Goal: Task Accomplishment & Management: Manage account settings

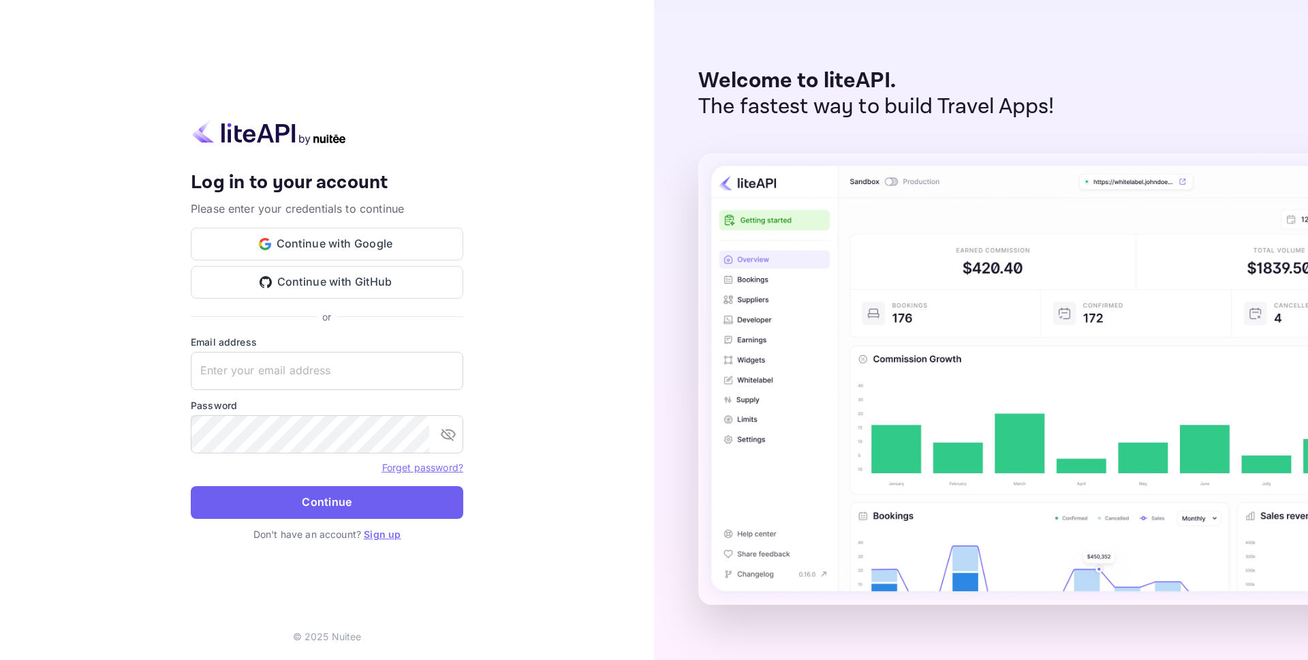
type input "[EMAIL_ADDRESS][DOMAIN_NAME]"
click at [341, 511] on button "Continue" at bounding box center [327, 502] width 273 height 33
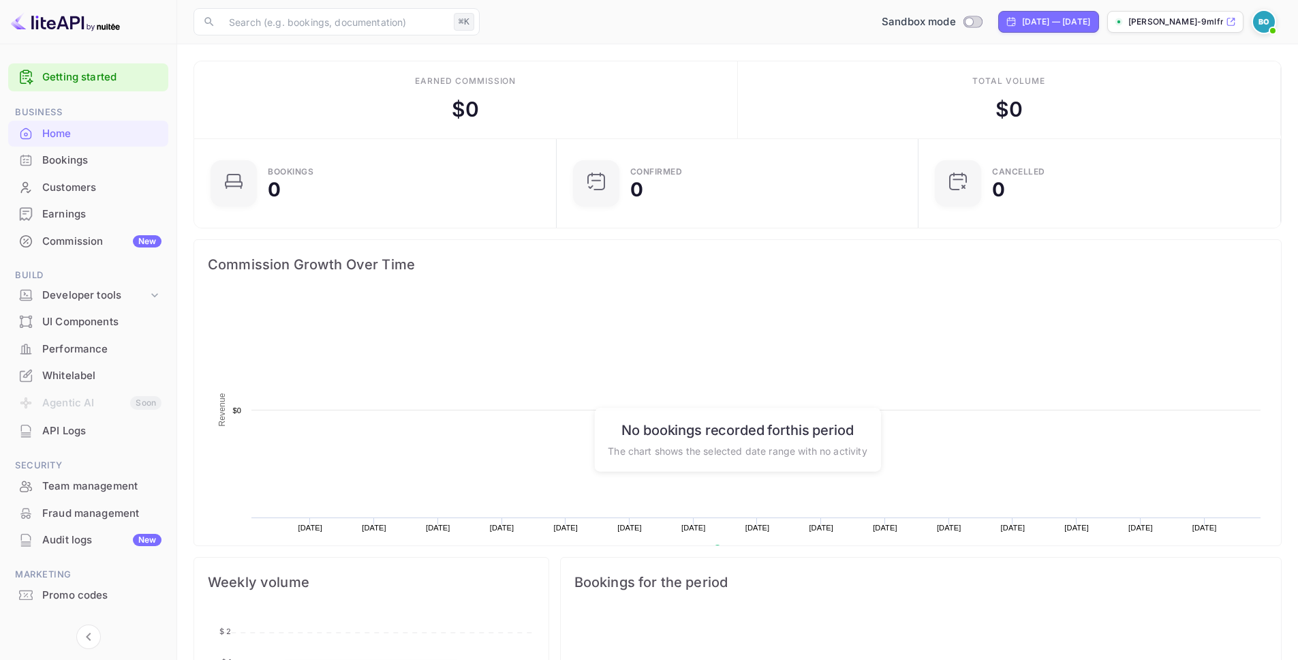
scroll to position [211, 343]
click at [1216, 23] on p "[PERSON_NAME]-9mlfr.nuitee..." at bounding box center [1176, 22] width 95 height 12
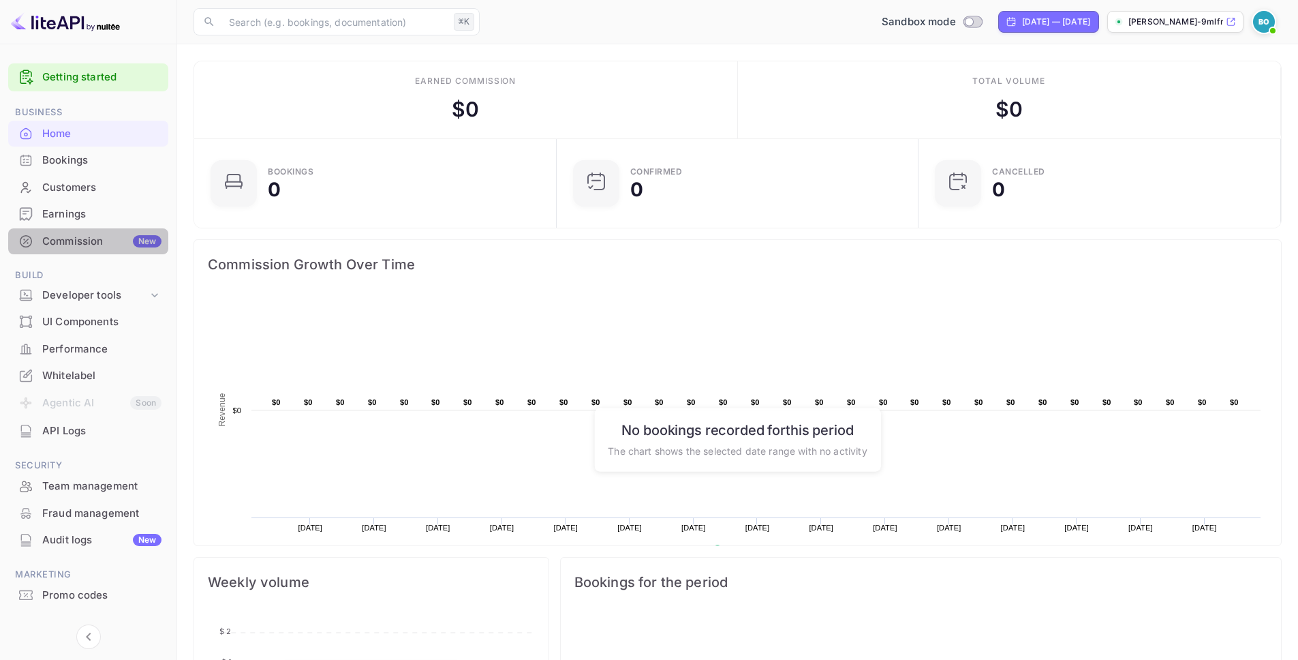
click at [81, 234] on div "Commission New" at bounding box center [101, 242] width 119 height 16
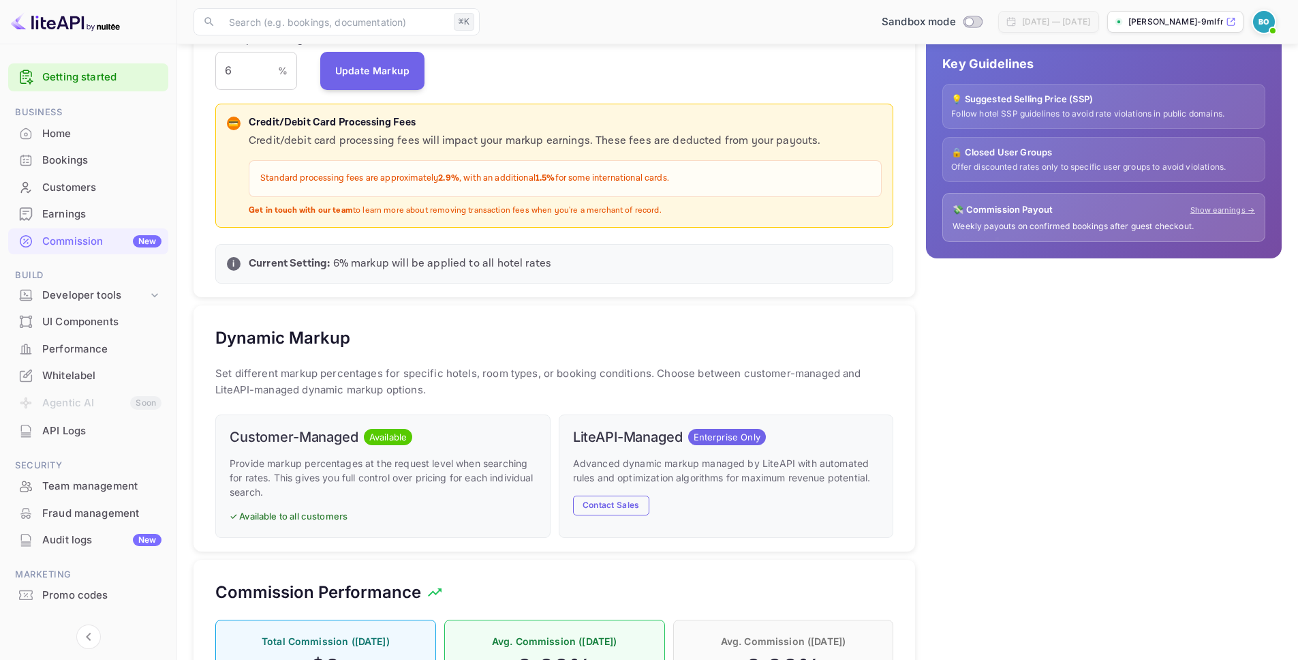
scroll to position [476, 0]
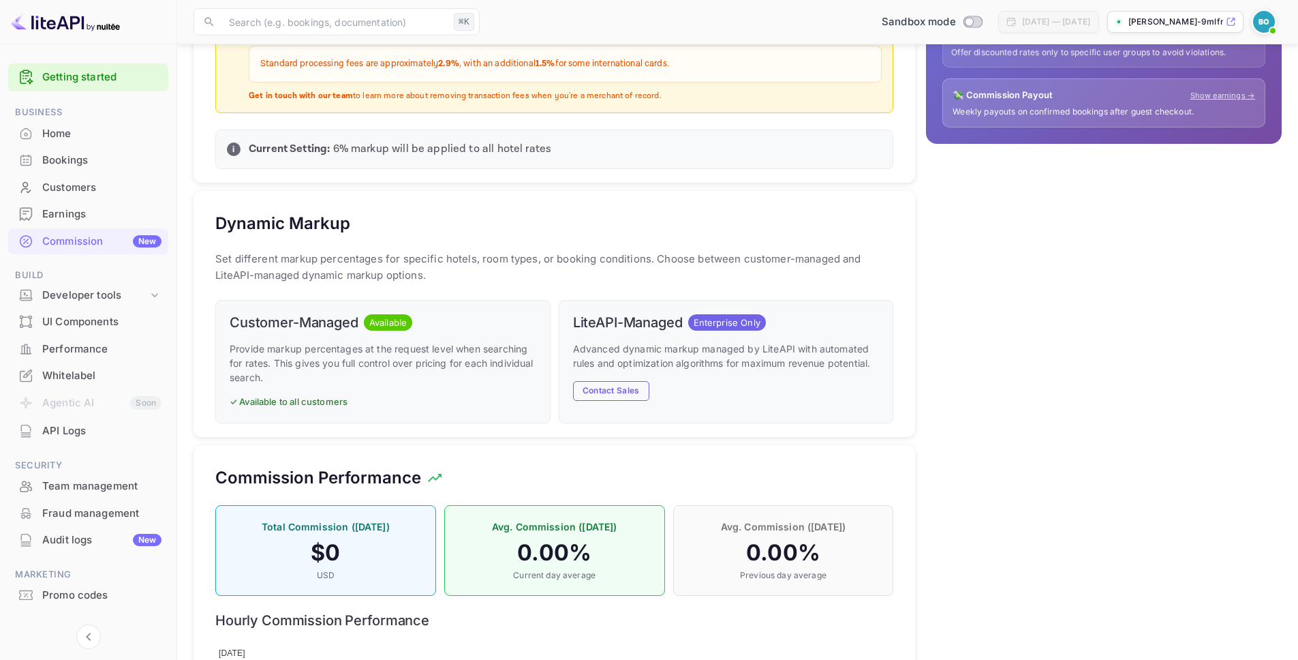
click at [99, 366] on div "Whitelabel" at bounding box center [88, 376] width 160 height 27
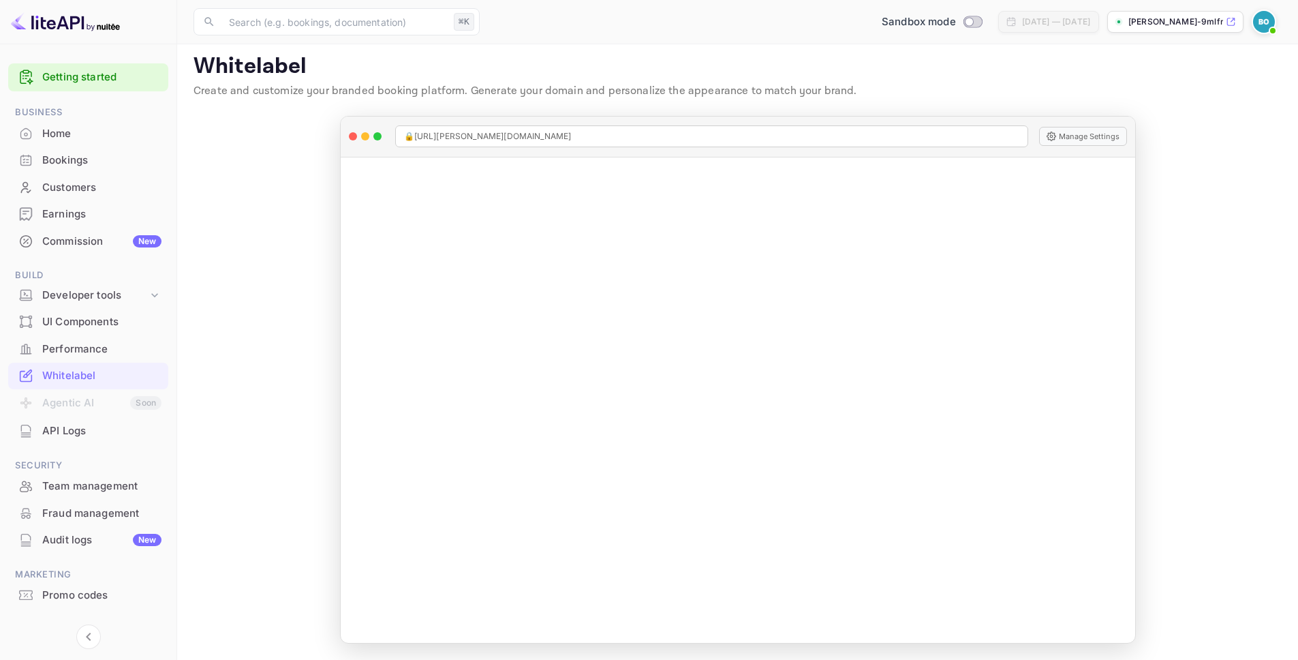
click at [106, 90] on div "Getting started" at bounding box center [88, 77] width 160 height 28
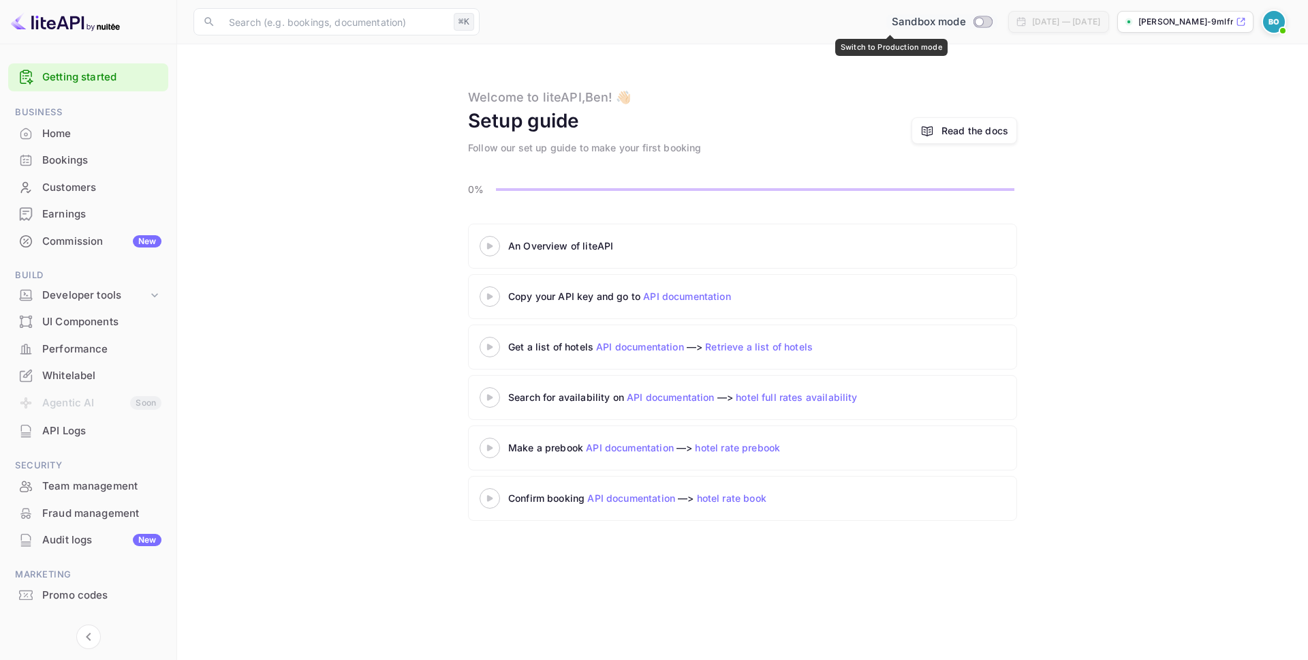
click at [915, 18] on div "Sandbox mode" at bounding box center [942, 22] width 111 height 16
checkbox input "true"
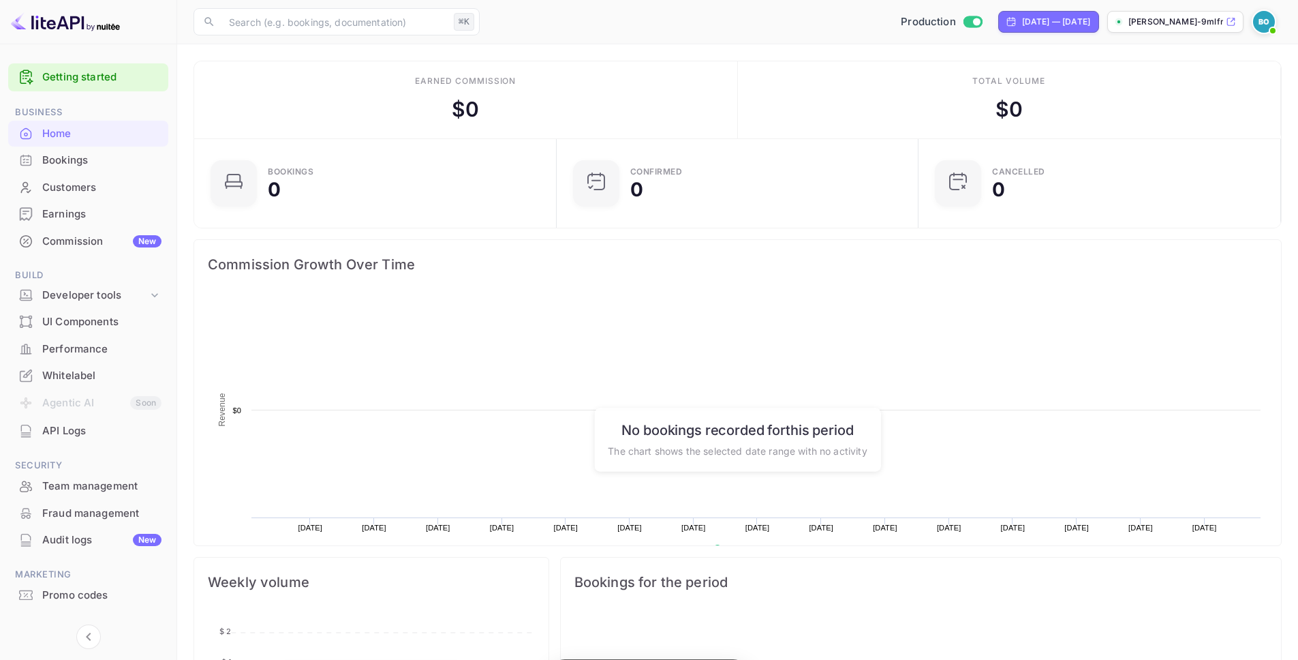
scroll to position [211, 343]
click at [1176, 20] on p "[PERSON_NAME]-9mlfr.nuitee..." at bounding box center [1176, 22] width 95 height 12
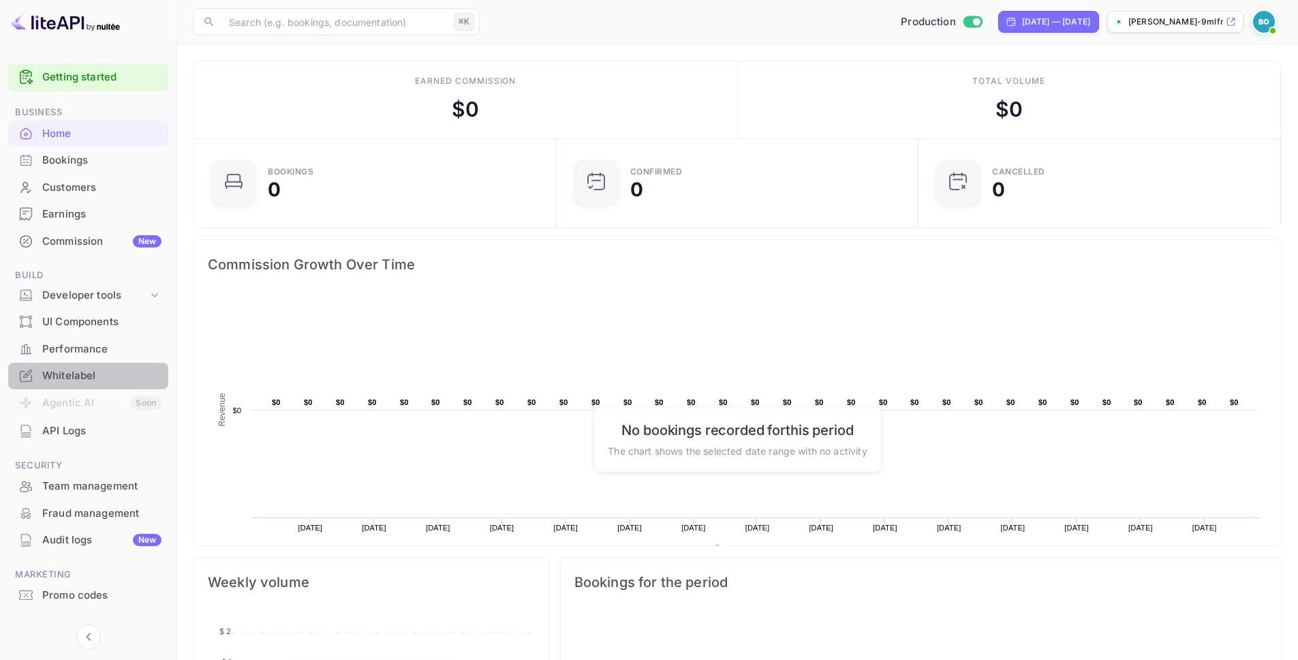
click at [97, 377] on div "Whitelabel" at bounding box center [101, 376] width 119 height 16
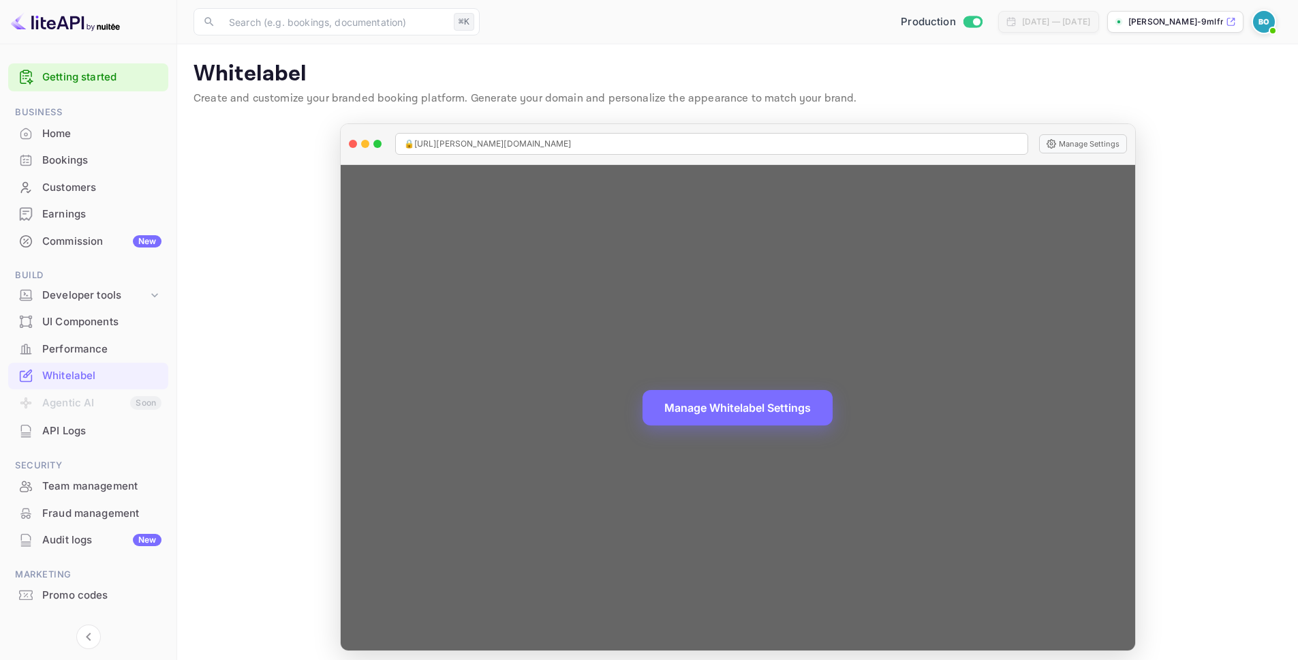
click at [1063, 154] on div "🔒 [URL][PERSON_NAME][DOMAIN_NAME] Manage Settings" at bounding box center [738, 144] width 795 height 41
click at [1082, 140] on button "Manage Settings" at bounding box center [1083, 143] width 88 height 19
